Goal: Check status

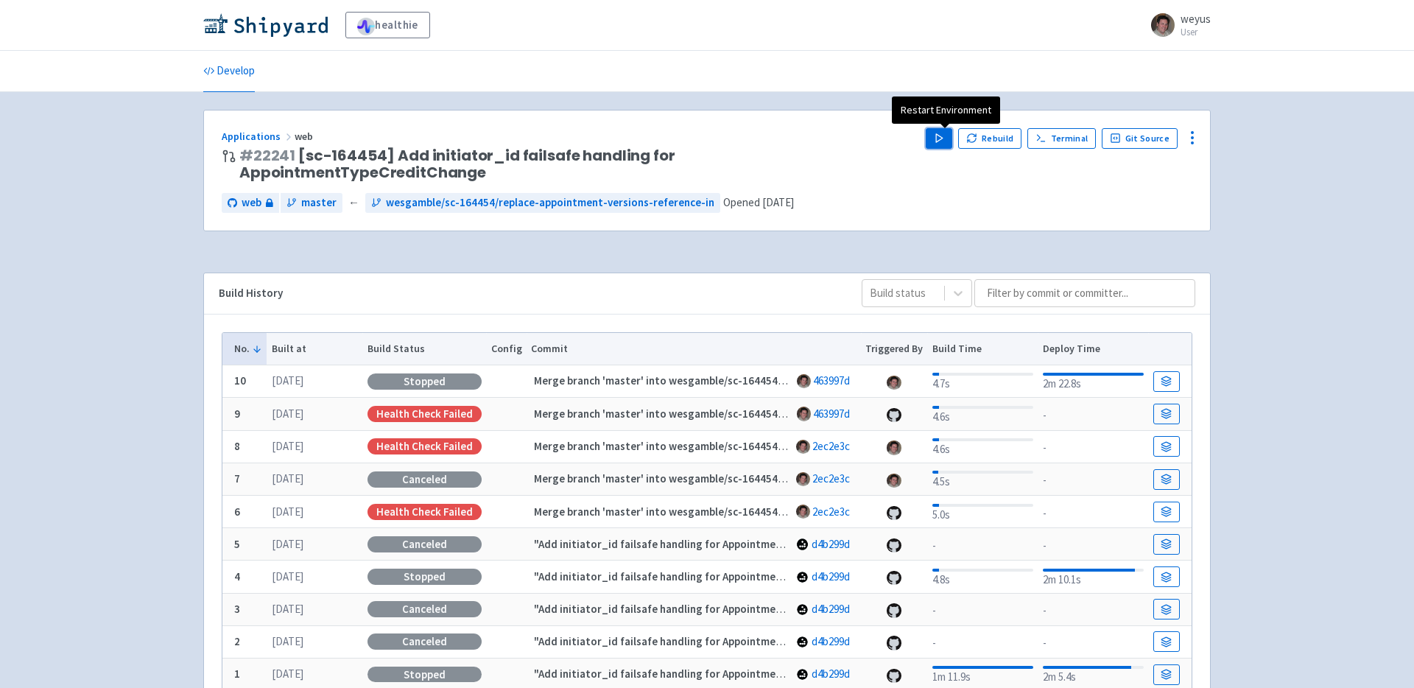
click at [945, 136] on icon "button" at bounding box center [939, 138] width 11 height 11
click at [943, 139] on polygon "button" at bounding box center [939, 138] width 7 height 8
click at [261, 20] on img at bounding box center [265, 25] width 125 height 24
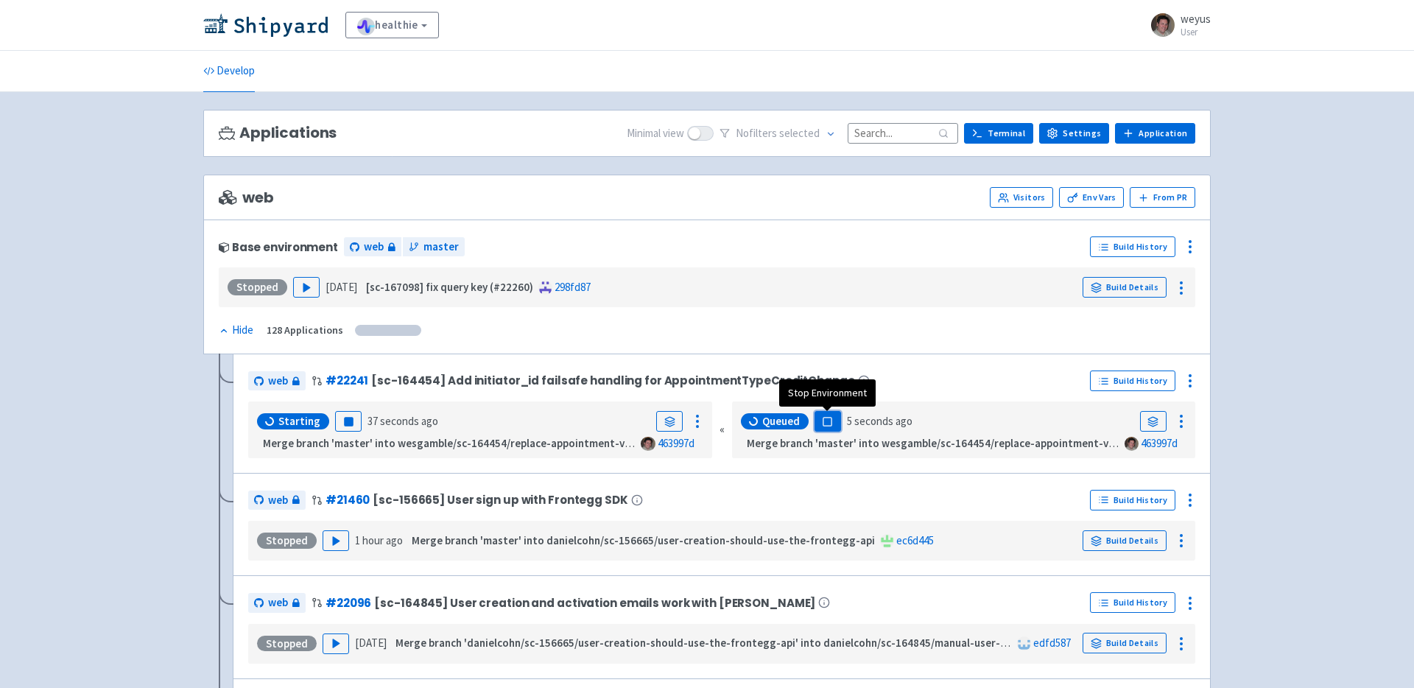
click at [827, 420] on rect "button" at bounding box center [828, 422] width 8 height 8
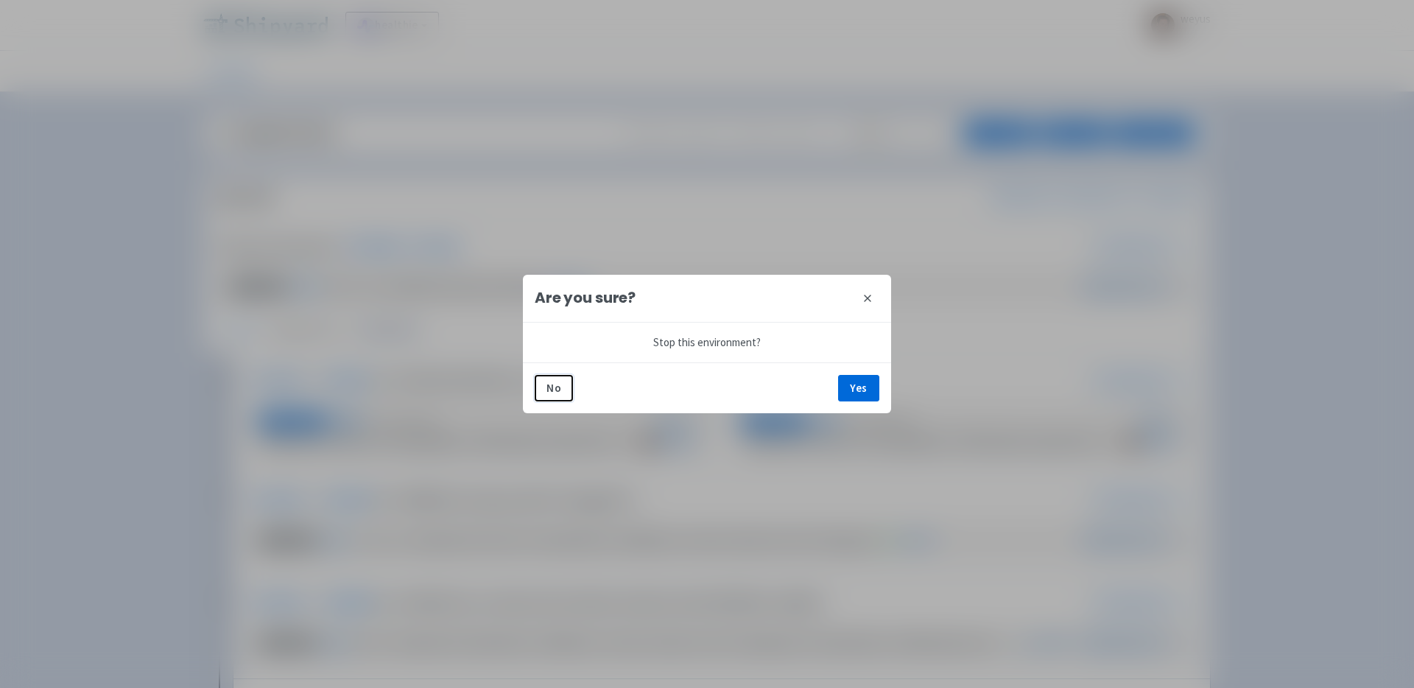
click at [866, 296] on icon at bounding box center [868, 298] width 6 height 6
